Goal: Task Accomplishment & Management: Complete application form

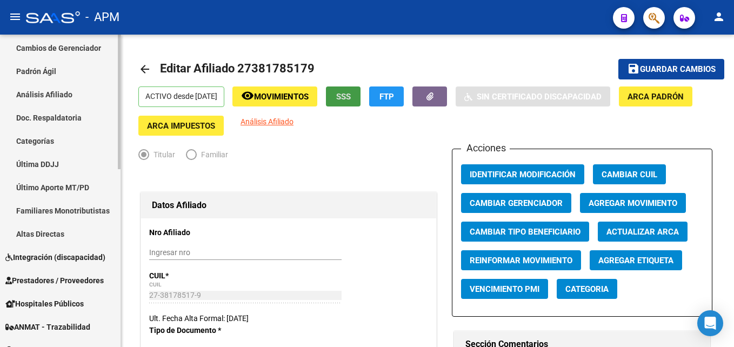
scroll to position [216, 0]
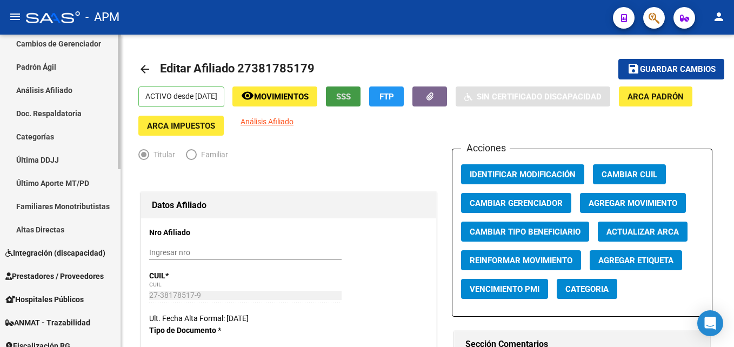
click at [52, 270] on span "Prestadores / Proveedores" at bounding box center [54, 276] width 98 height 12
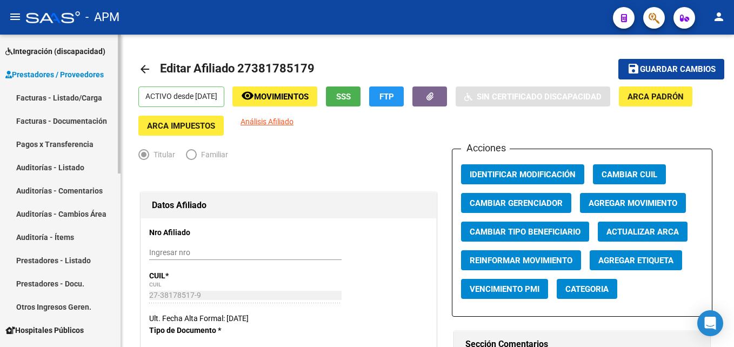
scroll to position [108, 0]
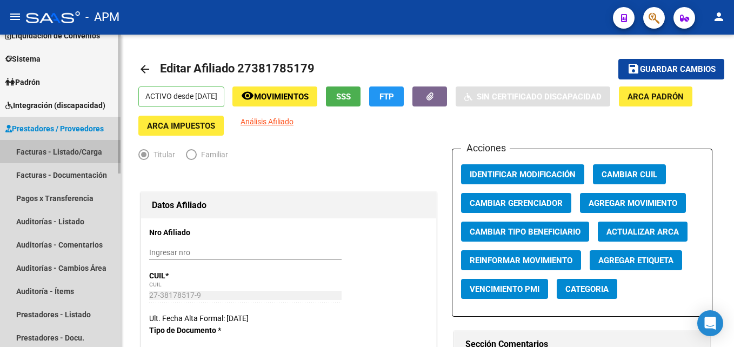
click at [67, 149] on link "Facturas - Listado/Carga" at bounding box center [60, 151] width 120 height 23
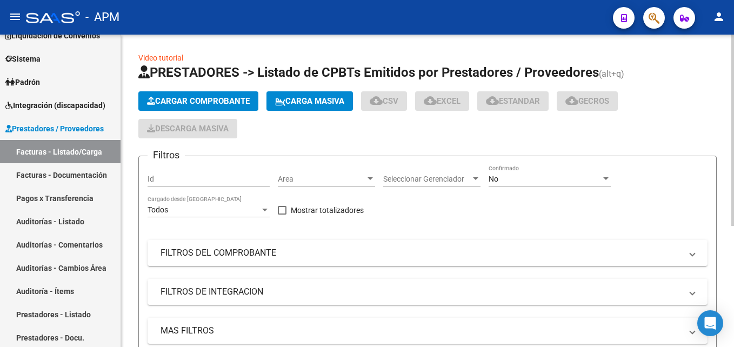
click at [180, 92] on button "Cargar Comprobante" at bounding box center [198, 100] width 120 height 19
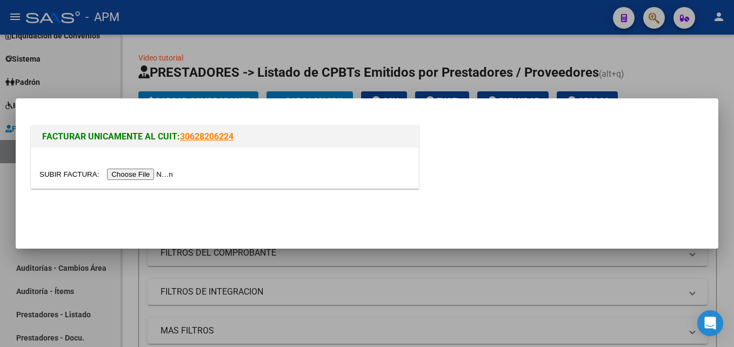
click at [133, 171] on input "file" at bounding box center [107, 174] width 137 height 11
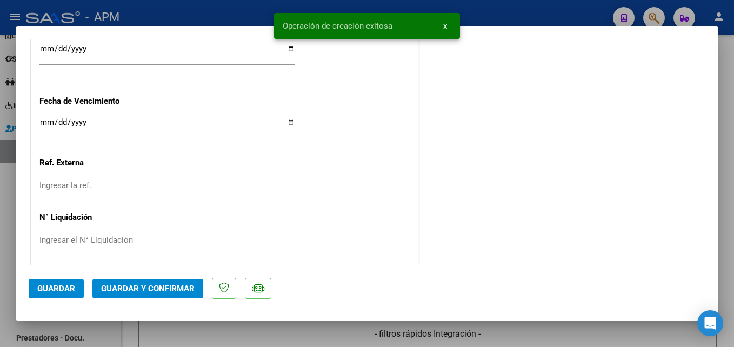
scroll to position [700, 0]
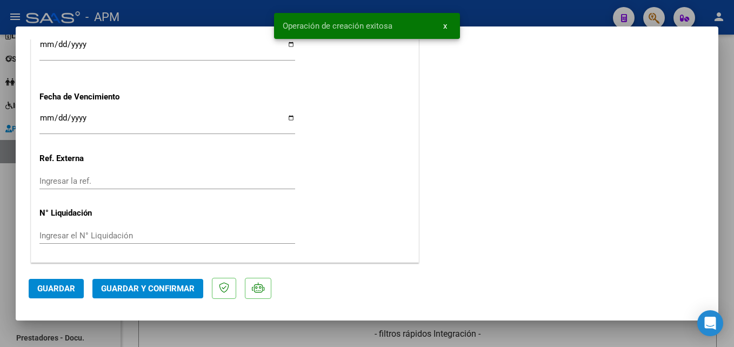
click at [117, 280] on button "Guardar y Confirmar" at bounding box center [147, 288] width 111 height 19
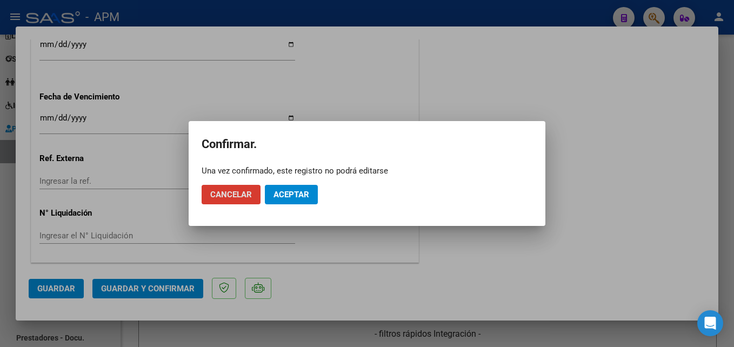
click at [288, 193] on span "Aceptar" at bounding box center [291, 195] width 36 height 10
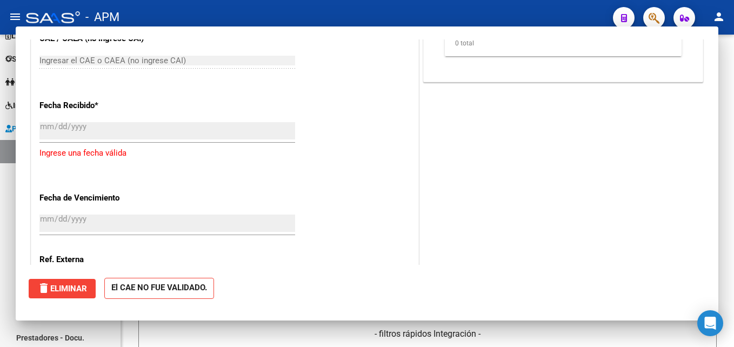
scroll to position [0, 0]
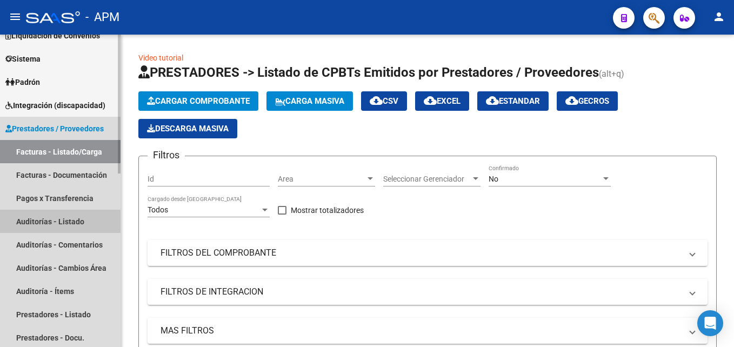
click at [73, 215] on link "Auditorías - Listado" at bounding box center [60, 221] width 120 height 23
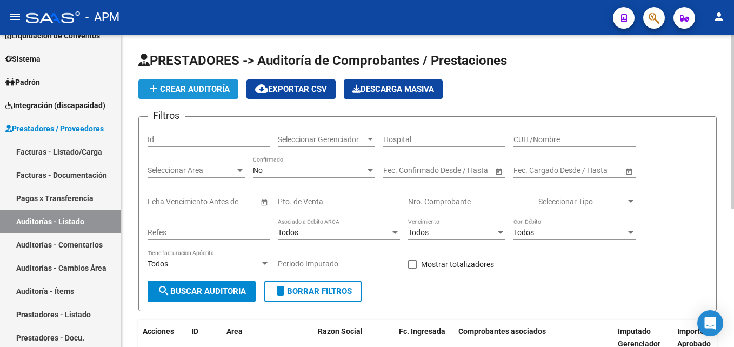
click at [189, 84] on span "add Crear Auditoría" at bounding box center [188, 89] width 83 height 10
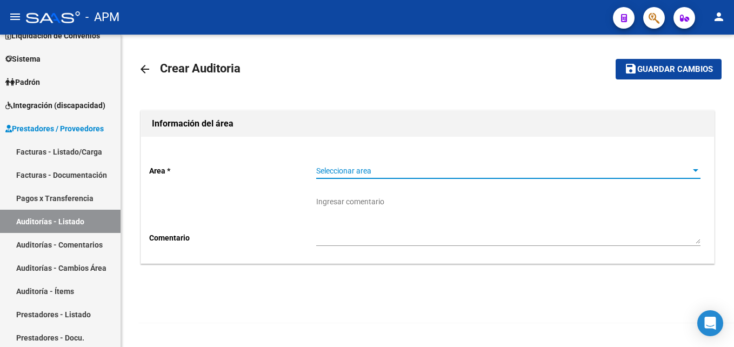
click at [344, 169] on span "Seleccionar area" at bounding box center [503, 170] width 374 height 9
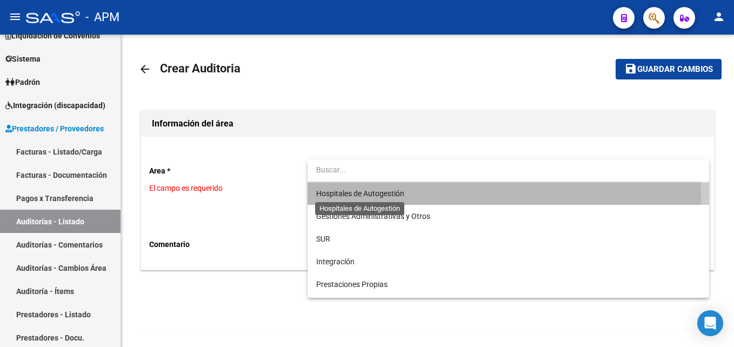
click at [347, 196] on span "Hospitales de Autogestión" at bounding box center [360, 193] width 88 height 9
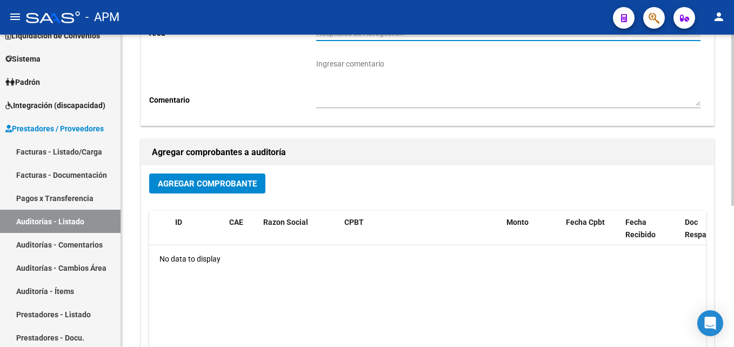
scroll to position [216, 0]
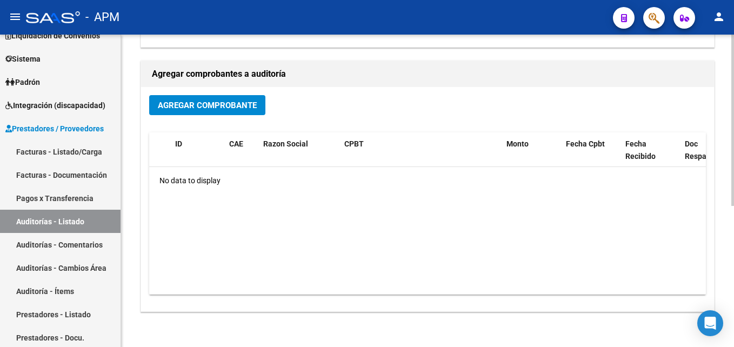
click at [199, 98] on button "Agregar Comprobante" at bounding box center [207, 105] width 116 height 20
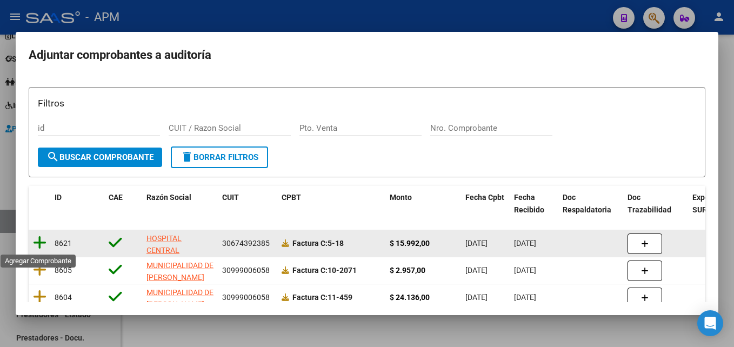
click at [37, 241] on icon at bounding box center [40, 242] width 14 height 15
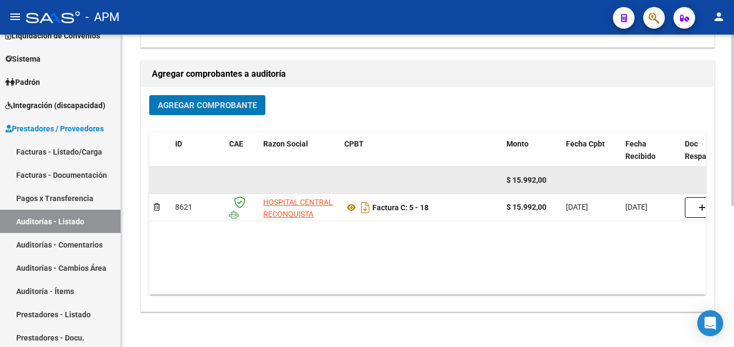
scroll to position [0, 0]
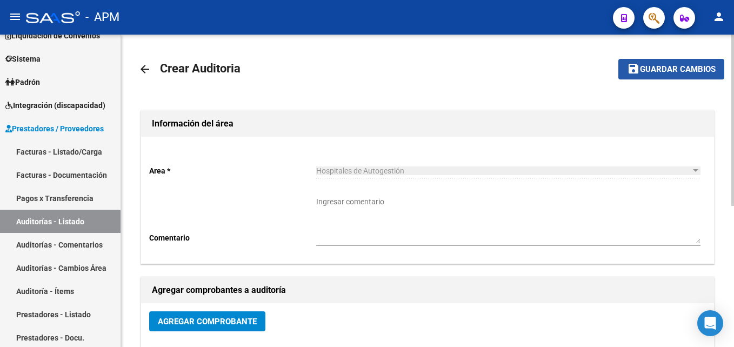
click at [678, 70] on span "Guardar cambios" at bounding box center [678, 70] width 76 height 10
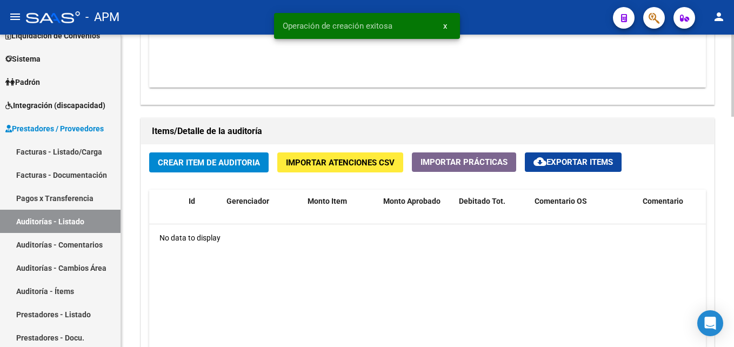
scroll to position [756, 0]
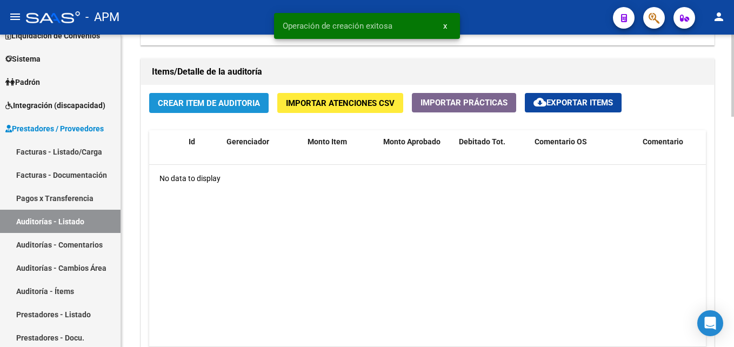
click at [230, 103] on span "Crear Item de Auditoria" at bounding box center [209, 103] width 102 height 10
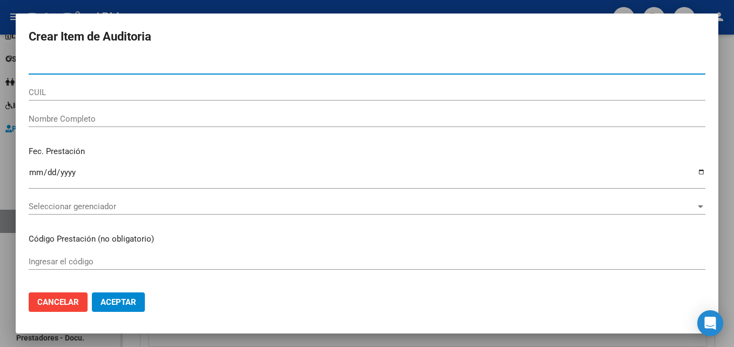
type input "2"
type input "52904197"
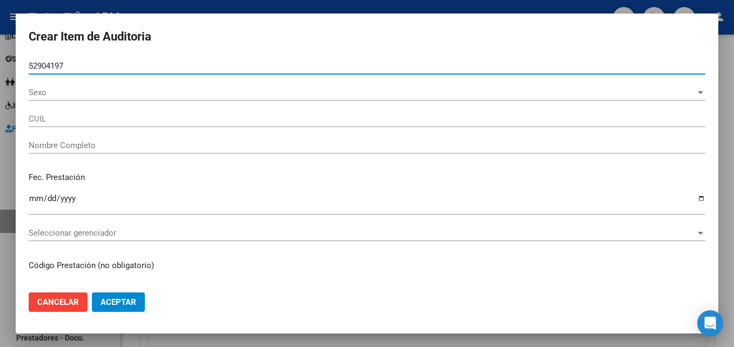
type input "27529041972"
type input "[PERSON_NAME] [PERSON_NAME]"
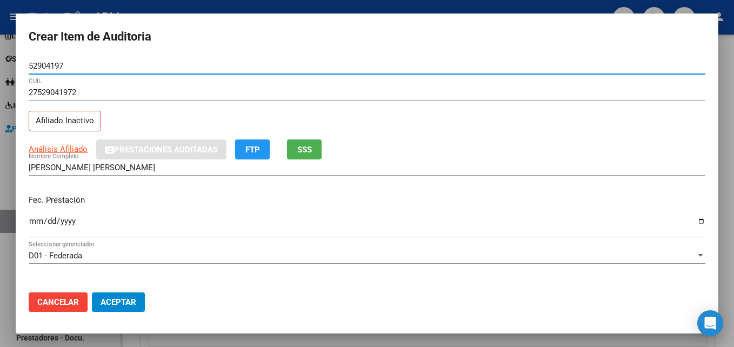
type input "52904197"
click at [37, 226] on input "Ingresar la fecha" at bounding box center [367, 225] width 676 height 17
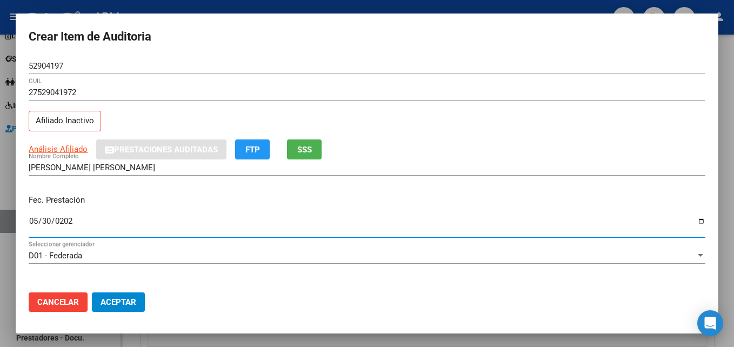
type input "[DATE]"
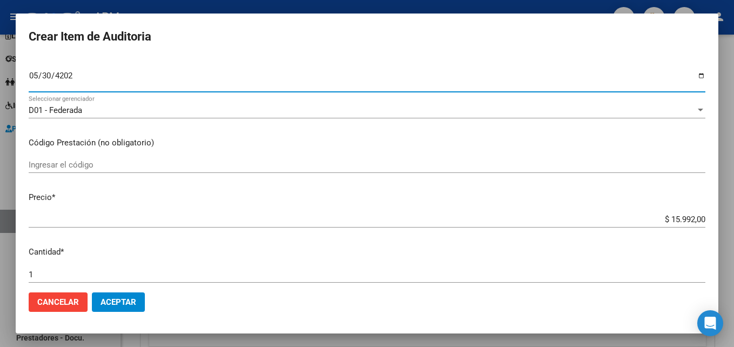
scroll to position [162, 0]
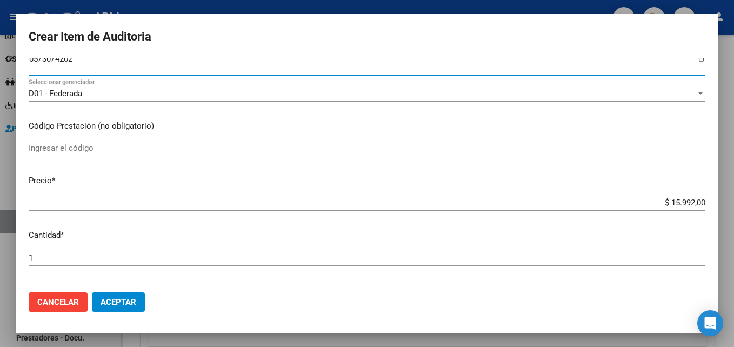
click at [119, 152] on input "Ingresar el código" at bounding box center [367, 148] width 676 height 10
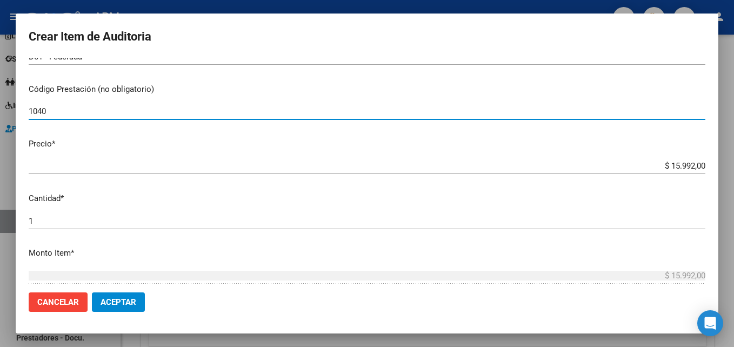
scroll to position [216, 0]
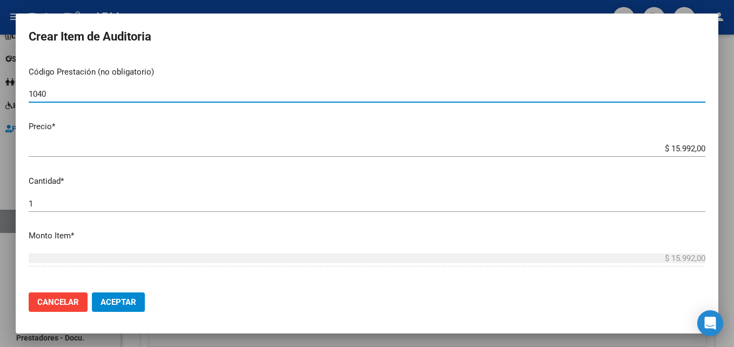
type input "1040"
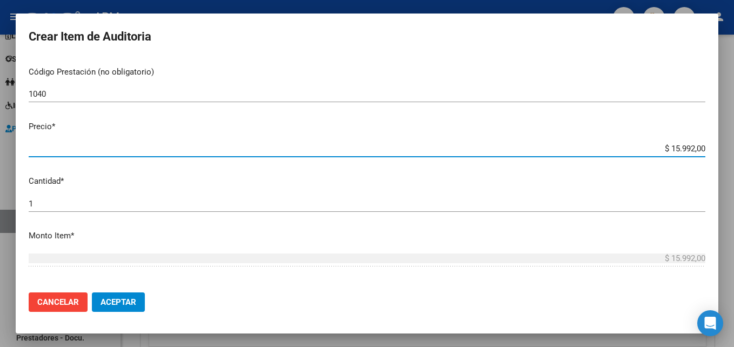
drag, startPoint x: 664, startPoint y: 145, endPoint x: 735, endPoint y: 146, distance: 71.3
click at [733, 146] on html "menu - APM person Firma Express Inicio Calendario SSS Instructivos Contacto OS …" at bounding box center [367, 173] width 734 height 347
type input "$ 0,01"
type input "$ 0,03"
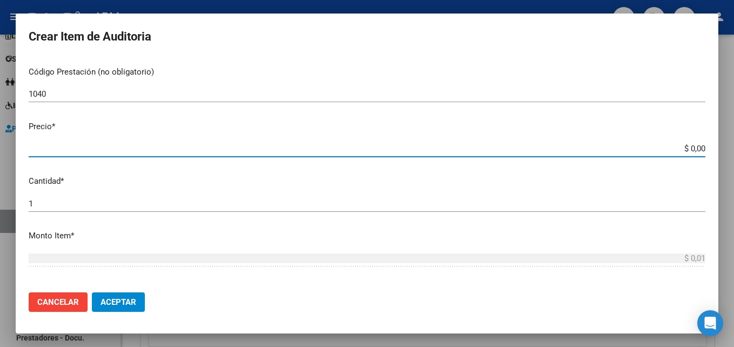
type input "$ 0,03"
type input "$ 0,39"
type input "$ 3,99"
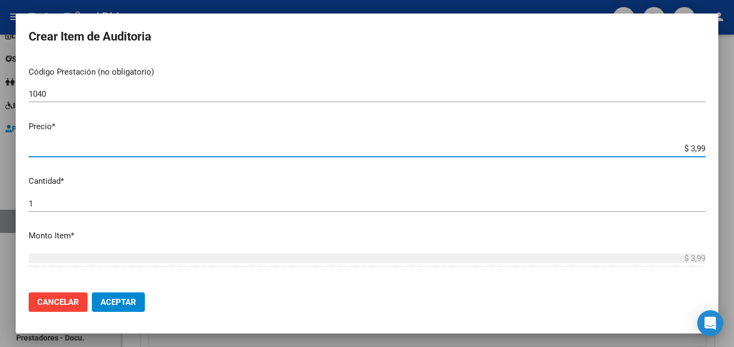
type input "$ 39,98"
type input "$ 399,80"
type input "$ 3.998,00"
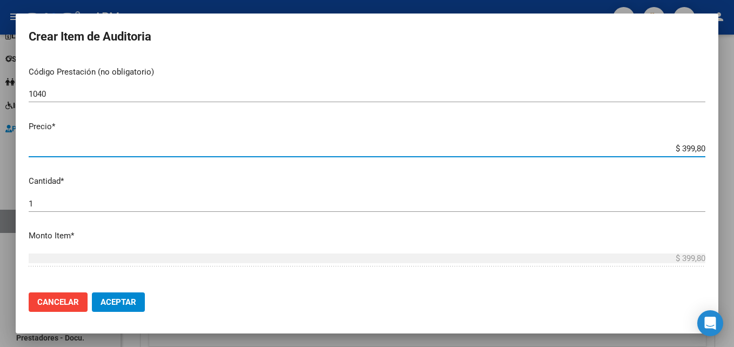
type input "$ 3.998,00"
click at [137, 303] on button "Aceptar" at bounding box center [118, 301] width 53 height 19
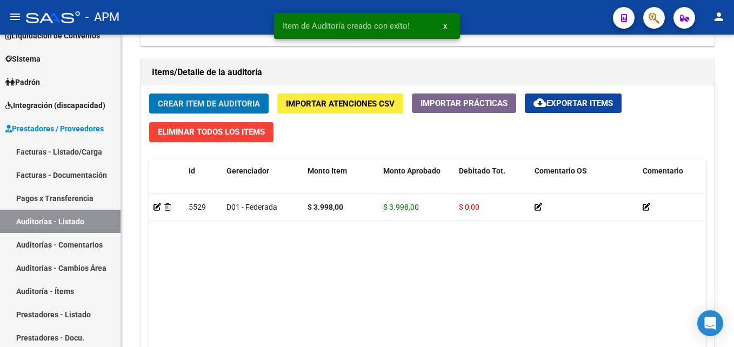
scroll to position [757, 0]
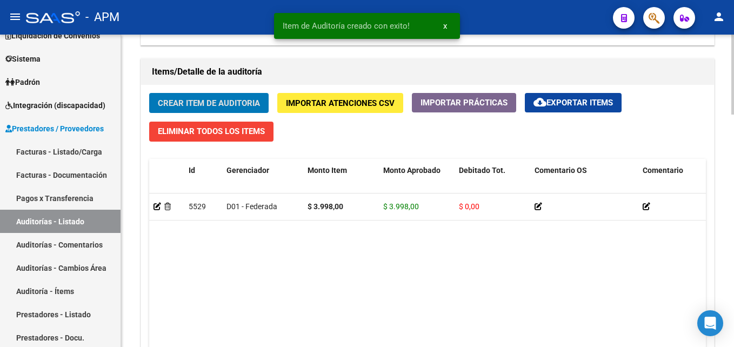
click at [214, 103] on span "Crear Item de Auditoria" at bounding box center [209, 103] width 102 height 10
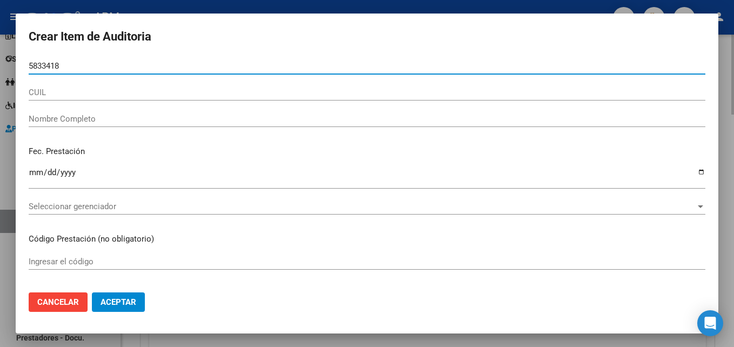
type input "58334183"
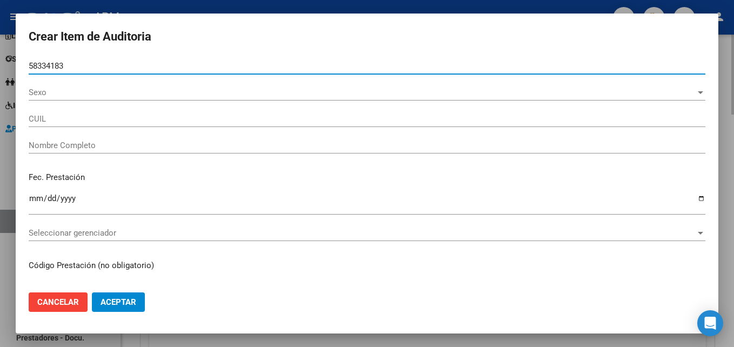
type input "20583341839"
type input "LUDUEÑA [PERSON_NAME]"
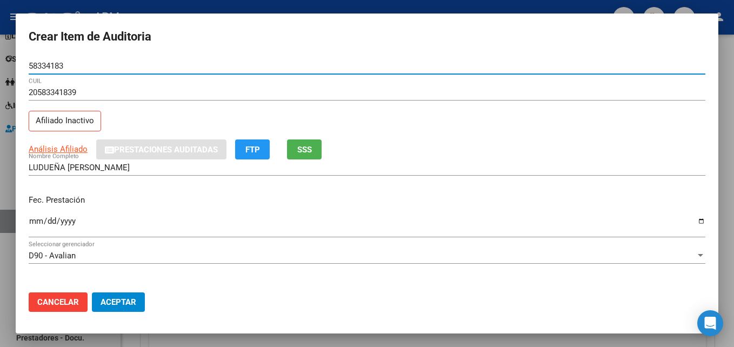
type input "58334183"
click at [38, 222] on input "Ingresar la fecha" at bounding box center [367, 225] width 676 height 17
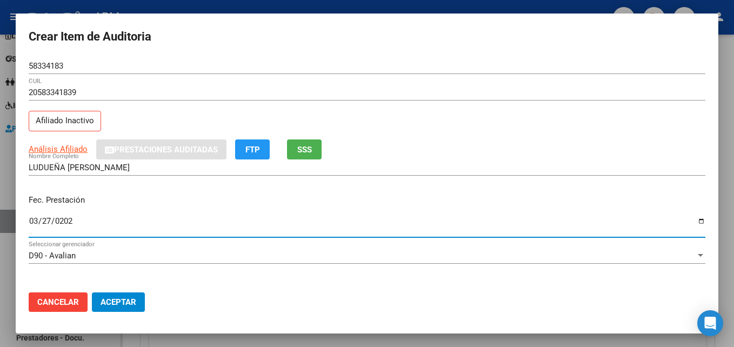
type input "[DATE]"
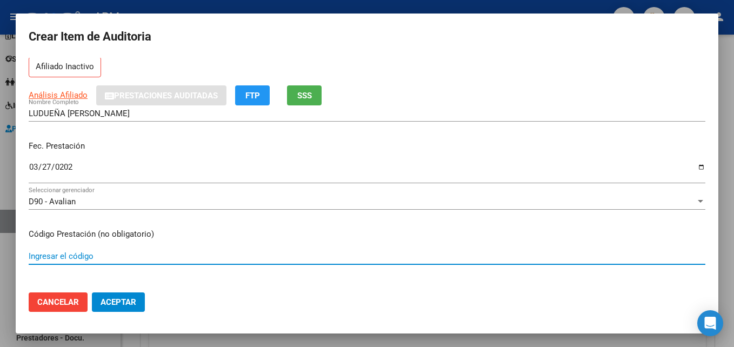
click at [69, 256] on input "Ingresar el código" at bounding box center [367, 256] width 676 height 10
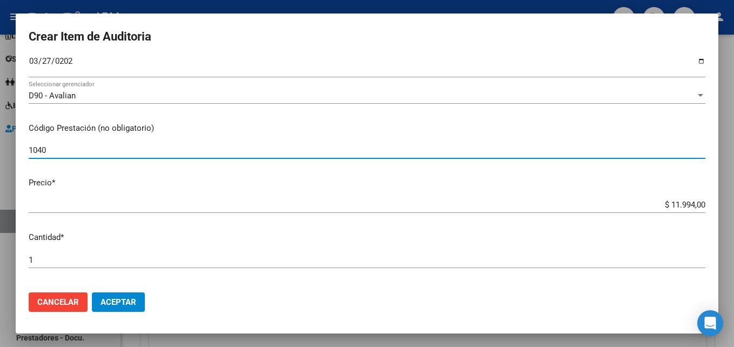
scroll to position [162, 0]
type input "1040"
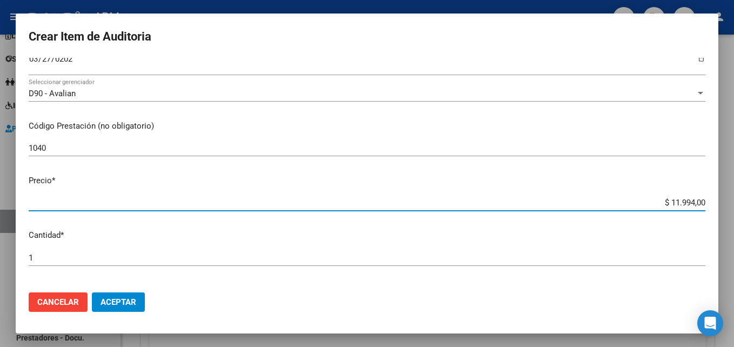
drag, startPoint x: 662, startPoint y: 203, endPoint x: 735, endPoint y: 189, distance: 74.2
click at [733, 189] on html "menu - APM person Firma Express Inicio Calendario SSS Instructivos Contacto OS …" at bounding box center [367, 173] width 734 height 347
type input "$ 0,03"
type input "$ 0,39"
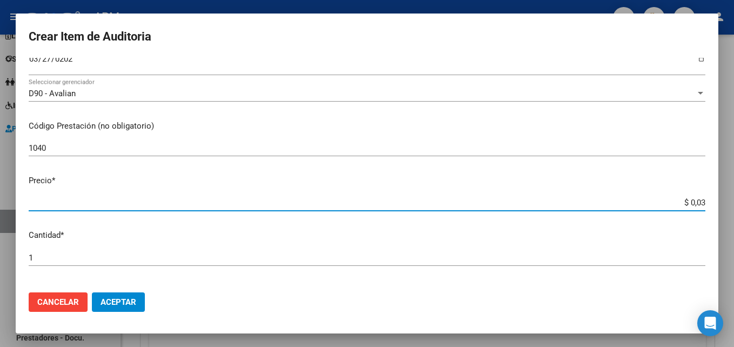
type input "$ 0,39"
type input "$ 3,99"
type input "$ 39,98"
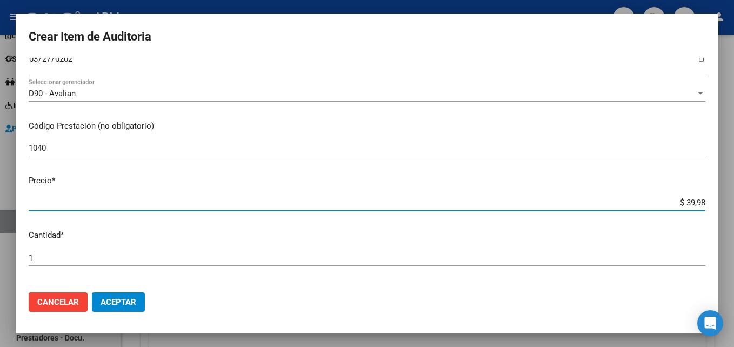
type input "$ 399,80"
type input "$ 3.998,00"
click at [117, 300] on span "Aceptar" at bounding box center [118, 302] width 36 height 10
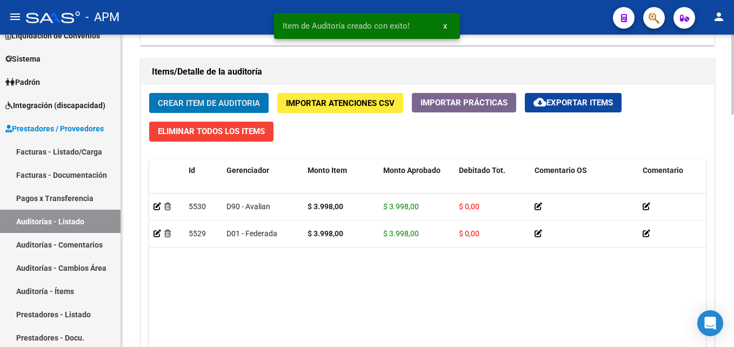
click at [201, 107] on span "Crear Item de Auditoria" at bounding box center [209, 103] width 102 height 10
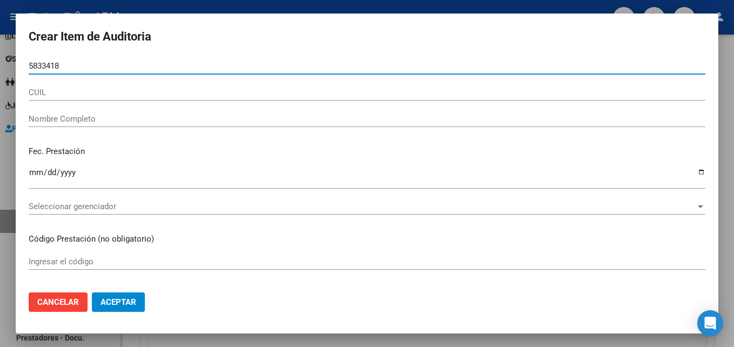
type input "58334183"
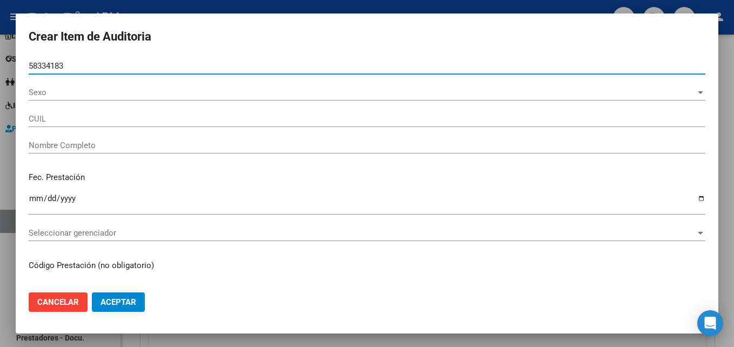
type input "20583341839"
type input "LUDUEÑA [PERSON_NAME]"
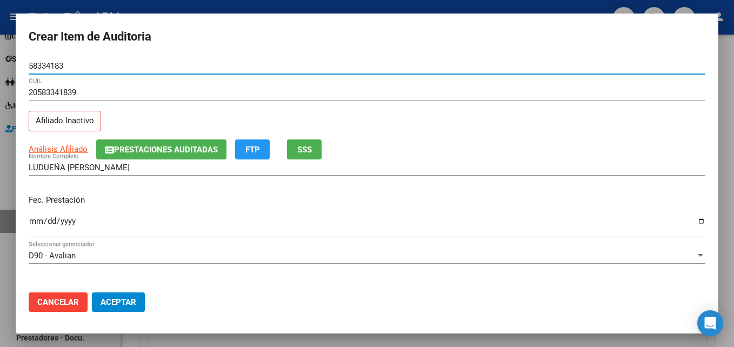
type input "58334183"
click at [32, 220] on input "Ingresar la fecha" at bounding box center [367, 225] width 676 height 17
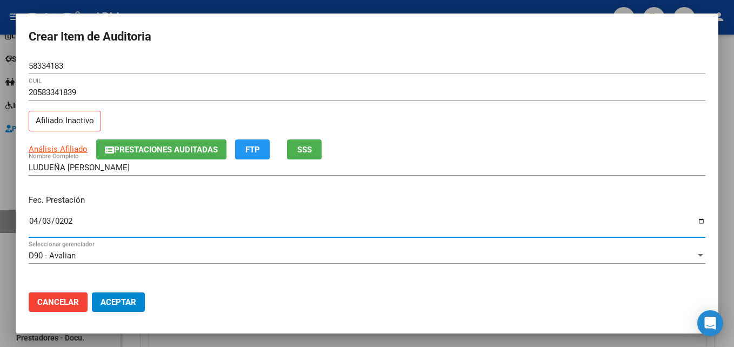
type input "[DATE]"
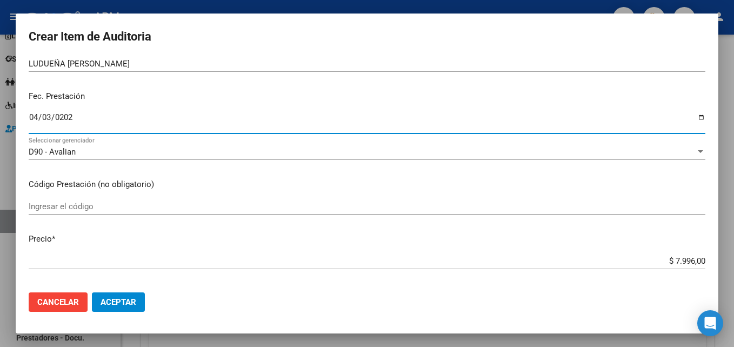
scroll to position [108, 0]
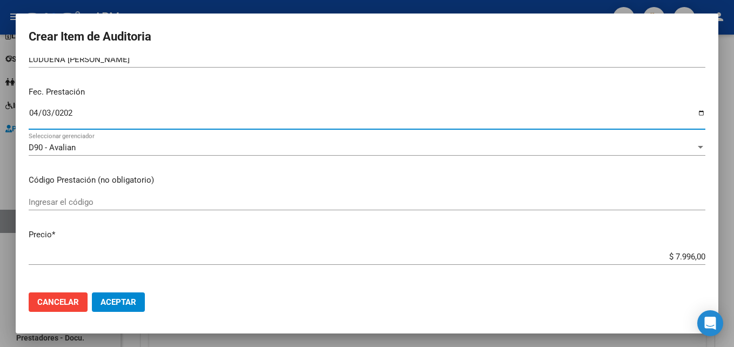
click at [38, 202] on input "Ingresar el código" at bounding box center [367, 202] width 676 height 10
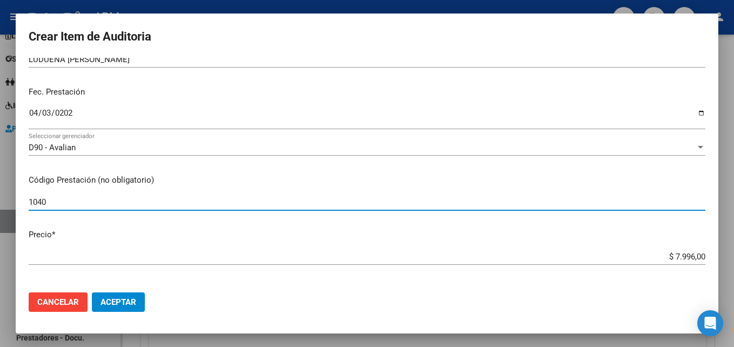
type input "1040"
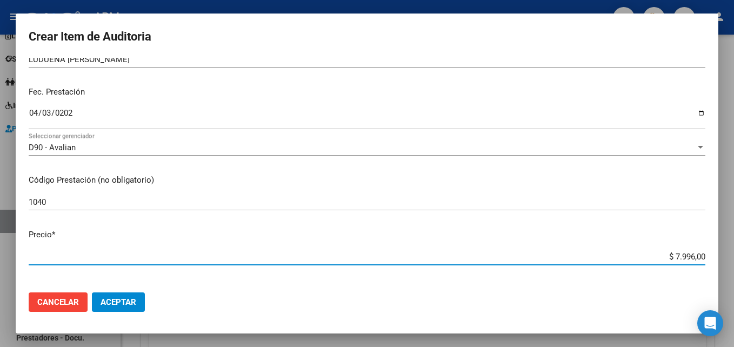
drag, startPoint x: 666, startPoint y: 253, endPoint x: 733, endPoint y: 251, distance: 67.6
click at [733, 251] on html "menu - APM person Firma Express Inicio Calendario SSS Instructivos Contacto OS …" at bounding box center [367, 173] width 734 height 347
type input "$ 0,03"
type input "$ 0,39"
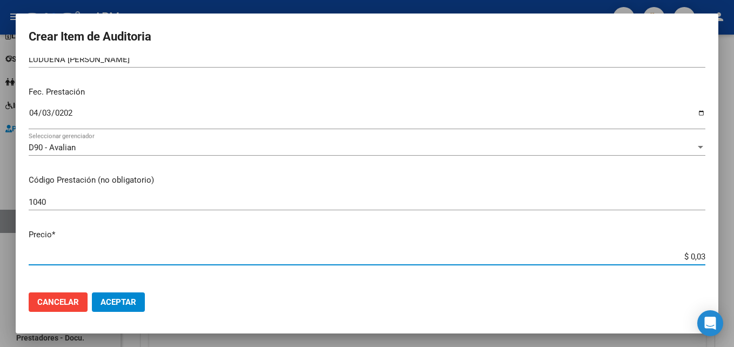
type input "$ 0,39"
type input "$ 3,99"
type input "$ 39,98"
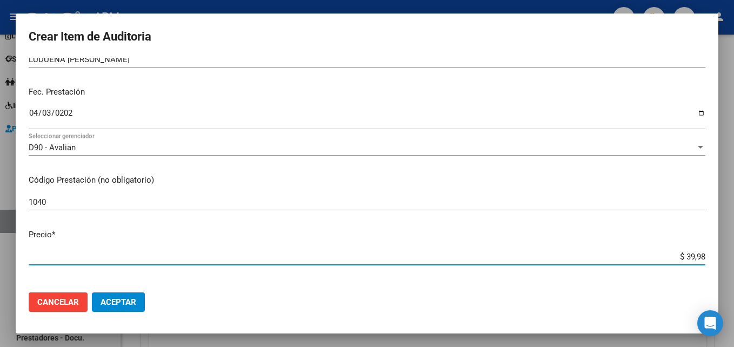
type input "$ 399,80"
type input "$ 3.998,00"
click at [118, 296] on button "Aceptar" at bounding box center [118, 301] width 53 height 19
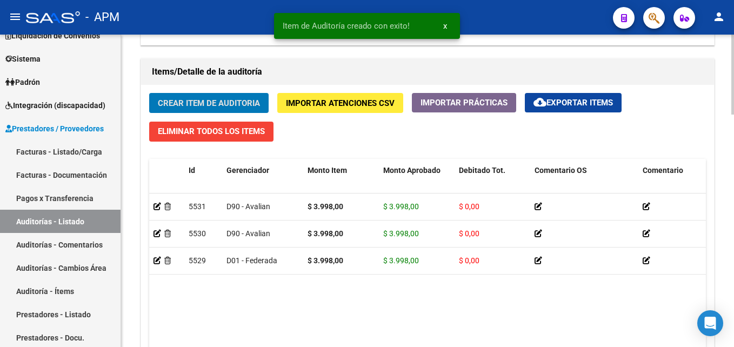
click at [198, 100] on span "Crear Item de Auditoria" at bounding box center [209, 103] width 102 height 10
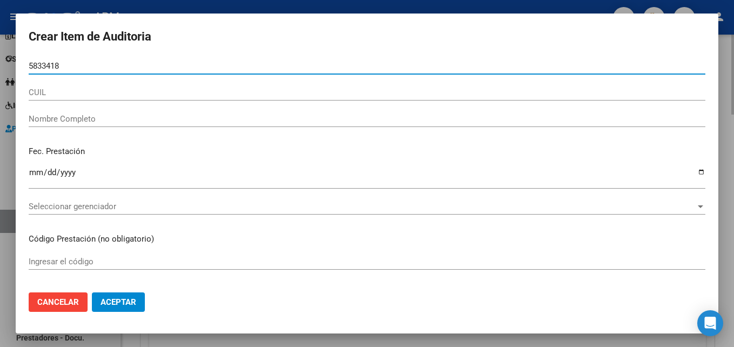
type input "58334183"
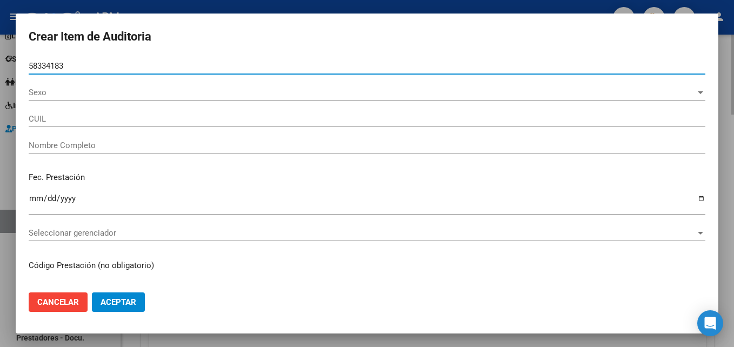
type input "20583341839"
type input "LUDUEÑA [PERSON_NAME]"
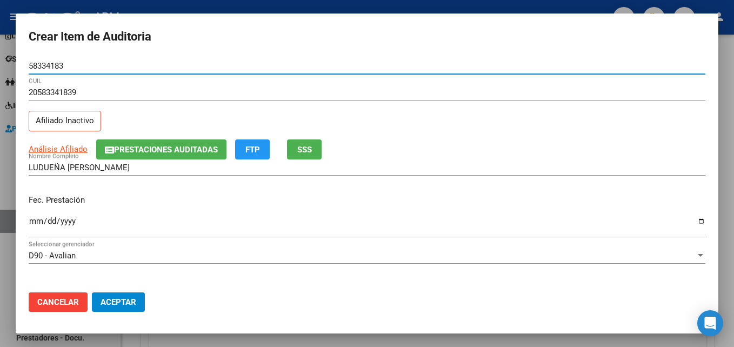
type input "58334183"
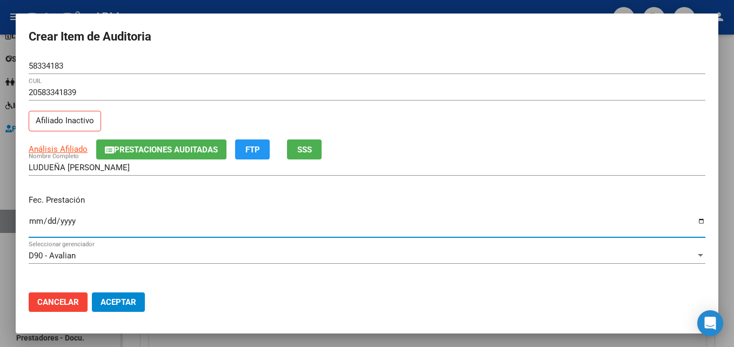
click at [37, 219] on input "Ingresar la fecha" at bounding box center [367, 225] width 676 height 17
type input "[DATE]"
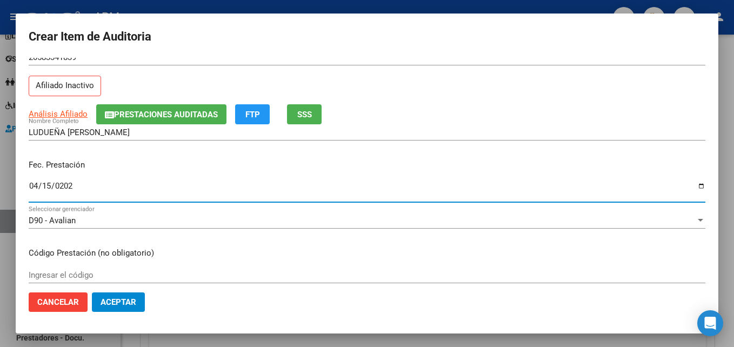
scroll to position [54, 0]
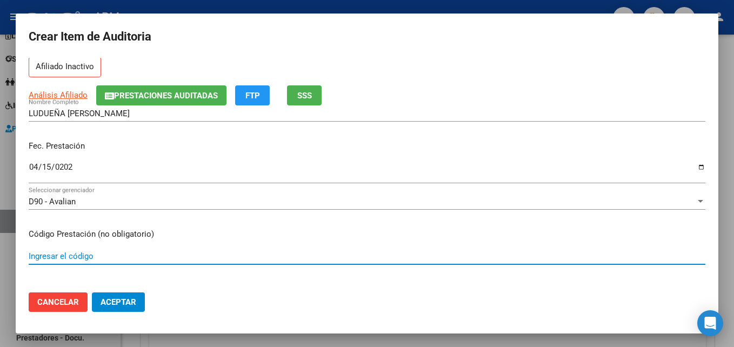
click at [42, 259] on input "Ingresar el código" at bounding box center [367, 256] width 676 height 10
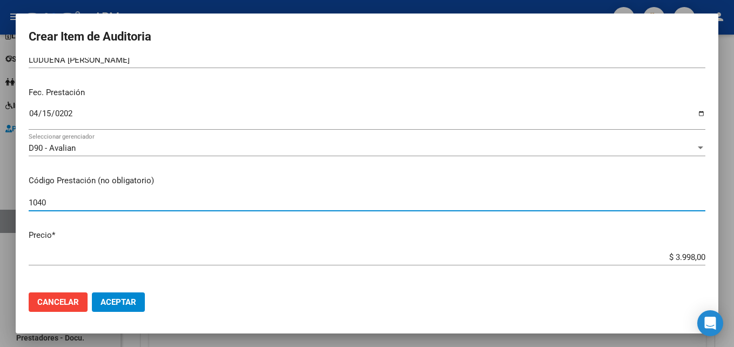
scroll to position [108, 0]
type input "1040"
click at [133, 299] on span "Aceptar" at bounding box center [118, 302] width 36 height 10
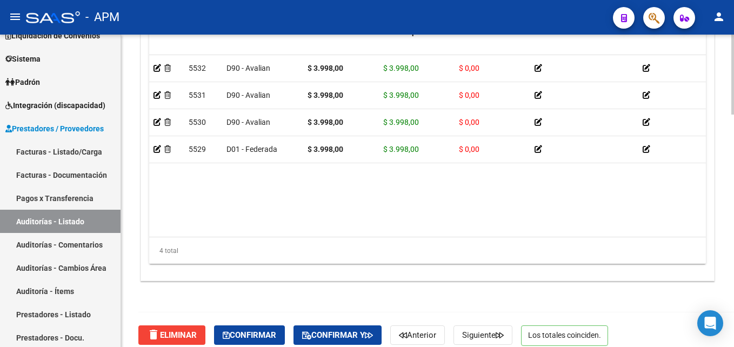
scroll to position [906, 0]
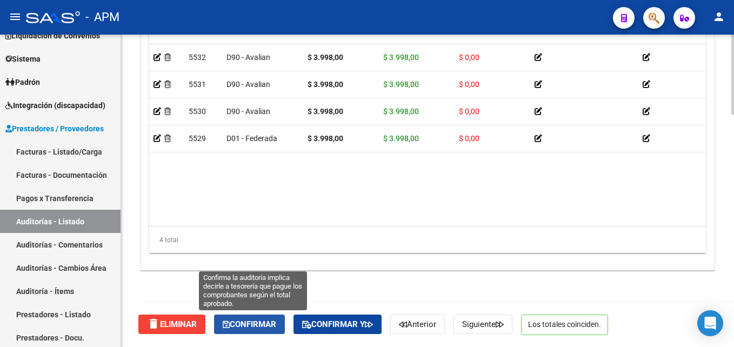
click at [264, 325] on span "Confirmar" at bounding box center [249, 324] width 53 height 10
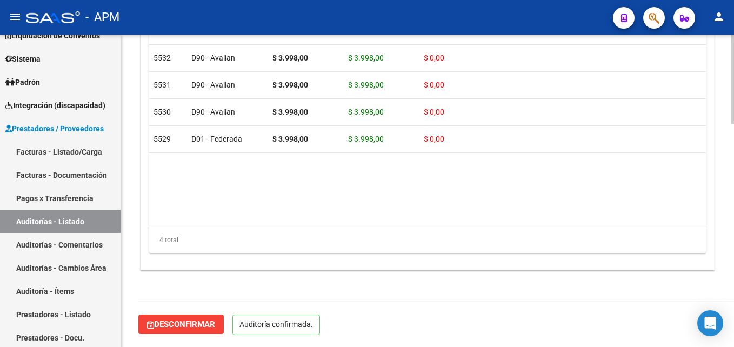
scroll to position [783, 0]
type input "202509"
click at [45, 82] on link "Padrón" at bounding box center [60, 81] width 120 height 23
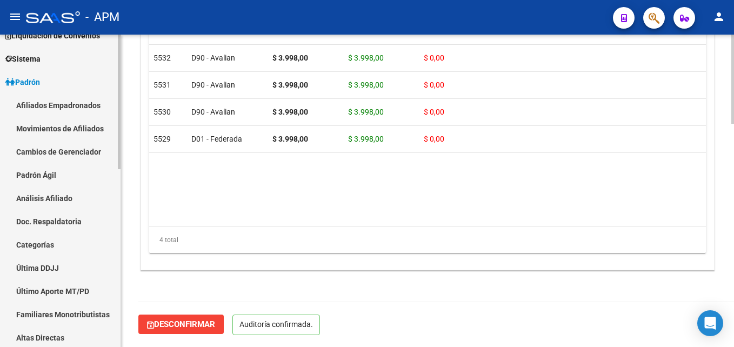
click at [45, 98] on link "Afiliados Empadronados" at bounding box center [60, 104] width 120 height 23
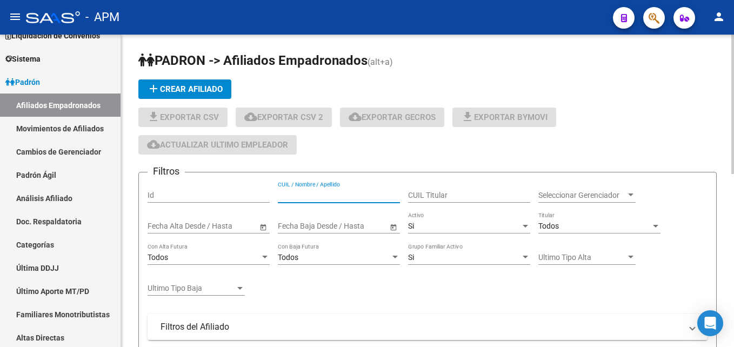
click at [344, 192] on input "CUIL / Nombre / Apellido" at bounding box center [339, 195] width 122 height 9
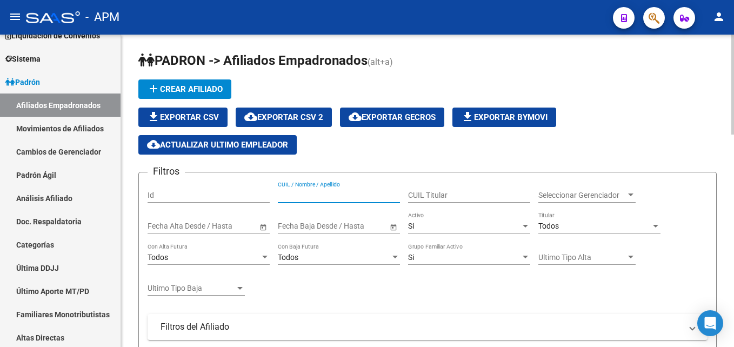
paste input "2732391609-3"
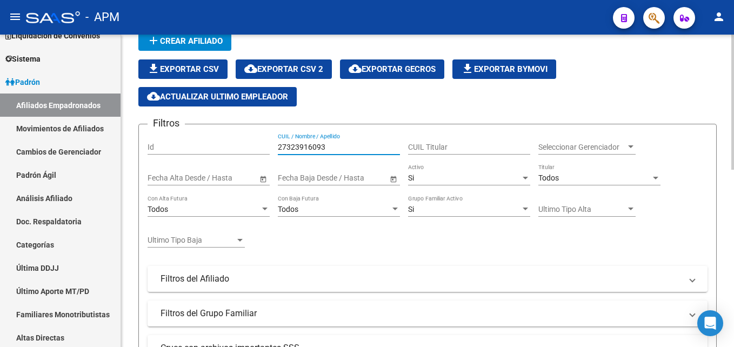
scroll to position [54, 0]
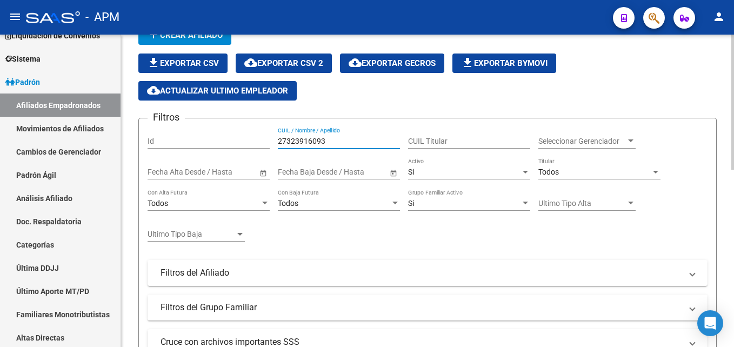
type input "27323916093"
click at [458, 169] on div "Si" at bounding box center [464, 171] width 112 height 9
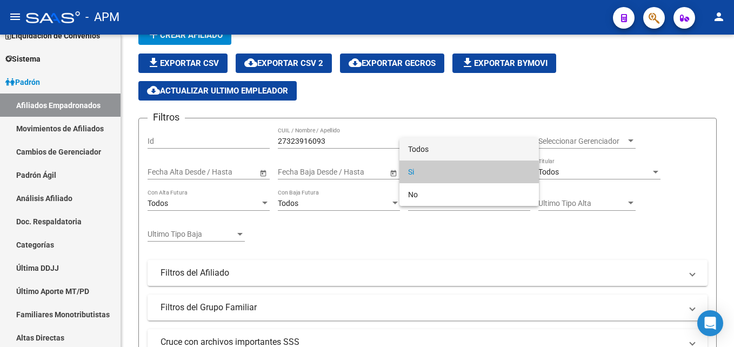
click at [458, 159] on span "Todos" at bounding box center [469, 149] width 122 height 23
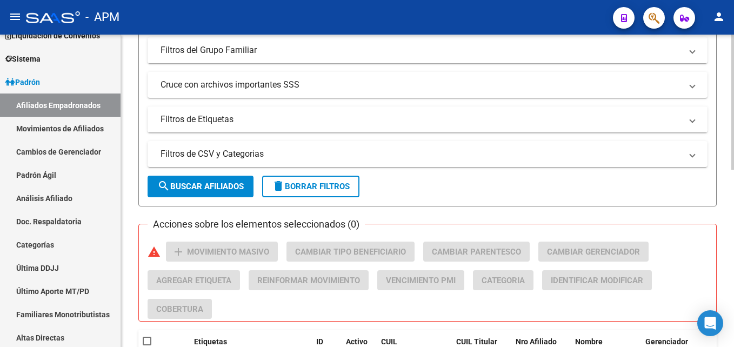
scroll to position [324, 0]
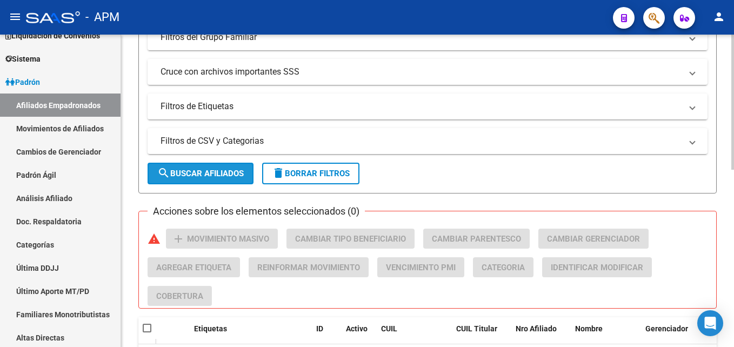
click at [170, 163] on button "search Buscar Afiliados" at bounding box center [200, 174] width 106 height 22
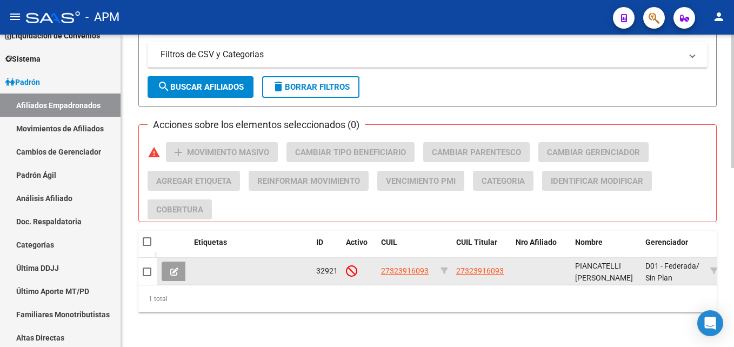
click at [175, 267] on icon at bounding box center [174, 271] width 8 height 8
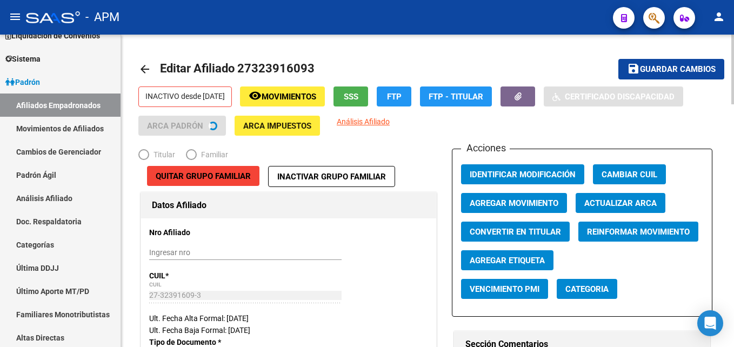
radio input "true"
type input "20-31399078-9"
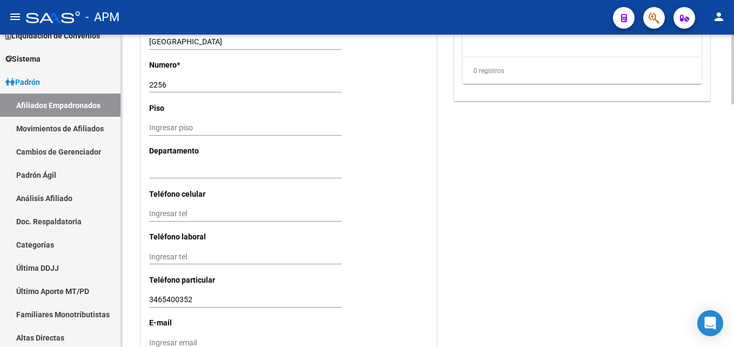
scroll to position [1090, 0]
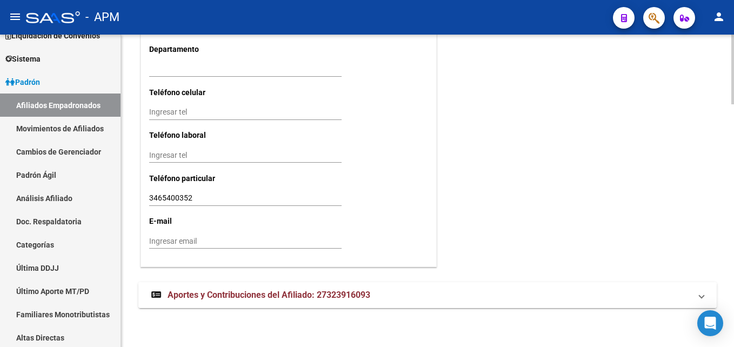
click at [291, 290] on span "Aportes y Contribuciones del Afiliado: 27323916093" at bounding box center [268, 295] width 203 height 10
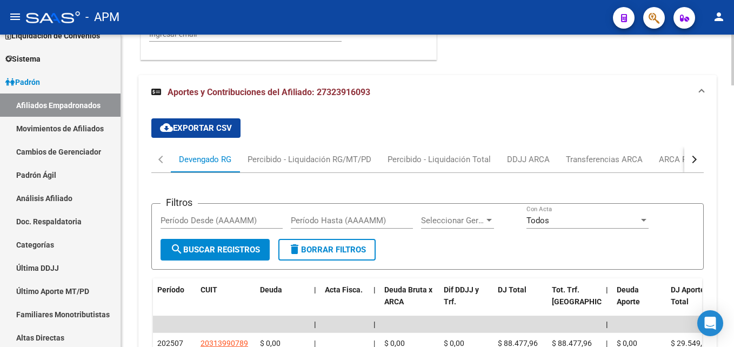
scroll to position [1275, 0]
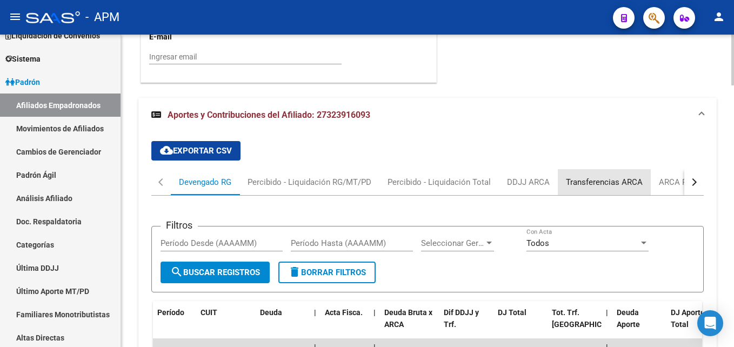
click at [618, 183] on div "Transferencias ARCA" at bounding box center [604, 182] width 77 height 12
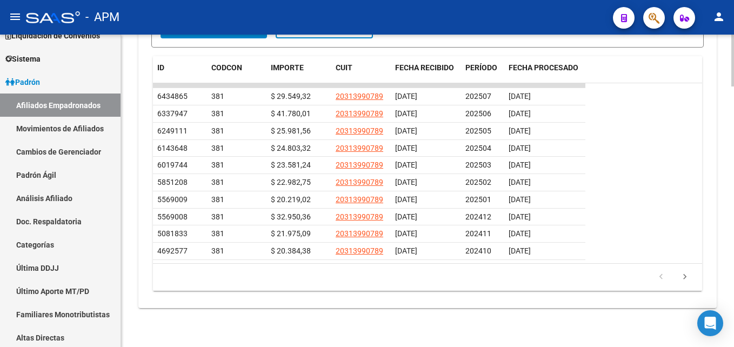
scroll to position [1513, 0]
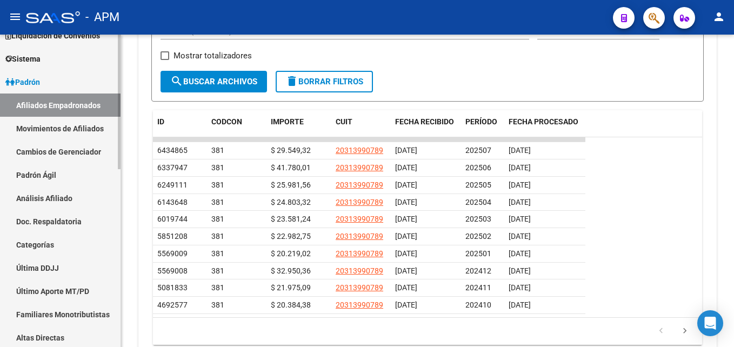
click at [75, 105] on link "Afiliados Empadronados" at bounding box center [60, 104] width 120 height 23
